Goal: Task Accomplishment & Management: Complete application form

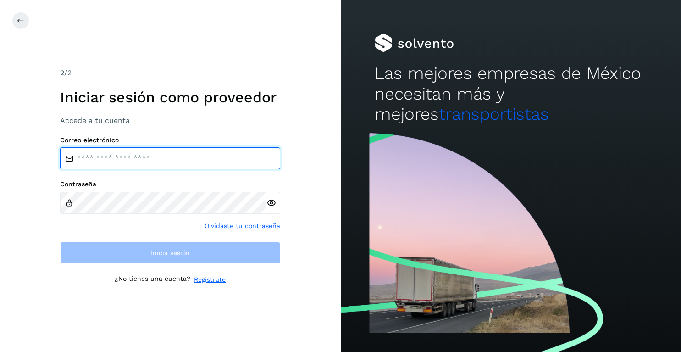
click at [91, 158] on input "email" at bounding box center [170, 158] width 220 height 22
type input "**********"
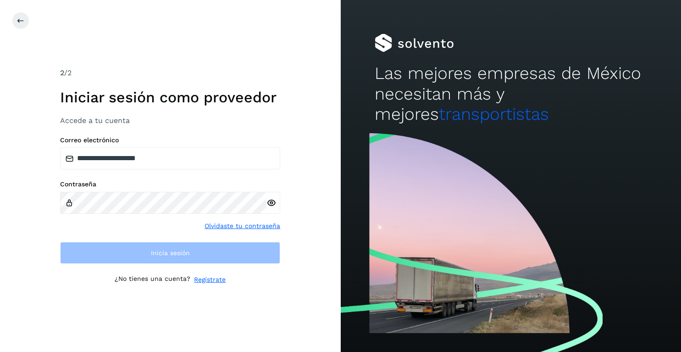
click at [270, 204] on div at bounding box center [274, 203] width 14 height 22
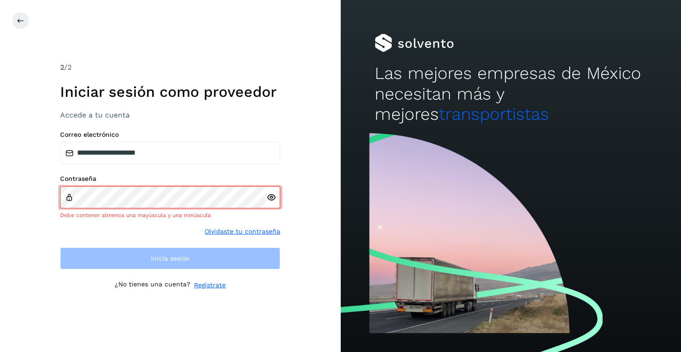
click at [270, 204] on div at bounding box center [274, 197] width 14 height 22
click at [18, 20] on icon at bounding box center [20, 20] width 7 height 7
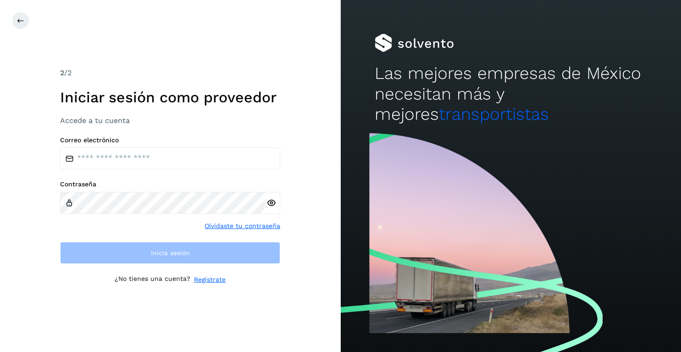
click at [217, 277] on link "Regístrate" at bounding box center [210, 280] width 32 height 10
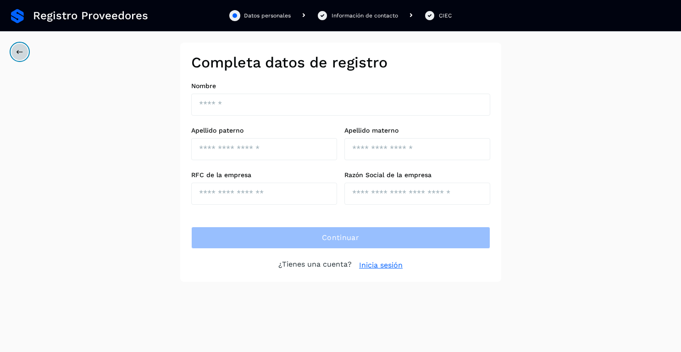
click at [19, 52] on icon at bounding box center [19, 51] width 7 height 7
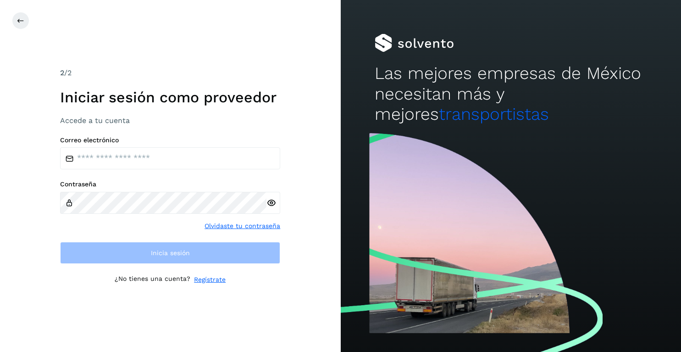
click at [212, 279] on link "Regístrate" at bounding box center [210, 280] width 32 height 10
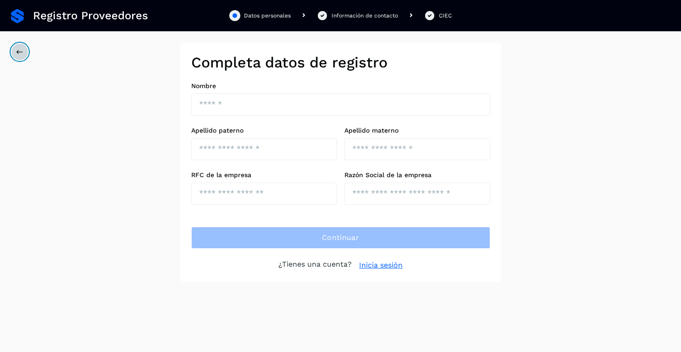
click at [22, 54] on icon at bounding box center [19, 51] width 7 height 7
